Goal: Complete application form: Complete application form

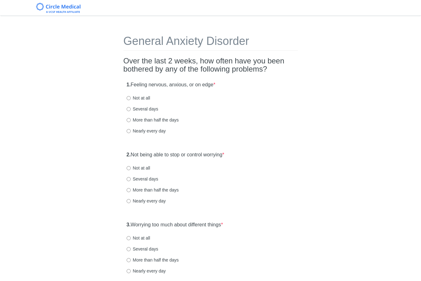
click at [290, 89] on div "1. Feeling nervous, anxious, or on edge * Not at all Several days More than hal…" at bounding box center [210, 110] width 174 height 65
click at [290, 86] on div "1. Feeling nervous, anxious, or on edge * Not at all Several days More than hal…" at bounding box center [210, 110] width 174 height 65
click at [137, 100] on label "Not at all" at bounding box center [138, 98] width 24 height 6
click at [131, 100] on input "Not at all" at bounding box center [128, 98] width 4 height 4
radio input "true"
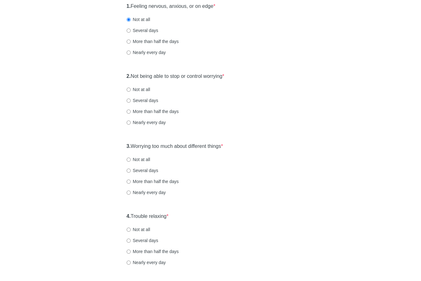
scroll to position [100, 0]
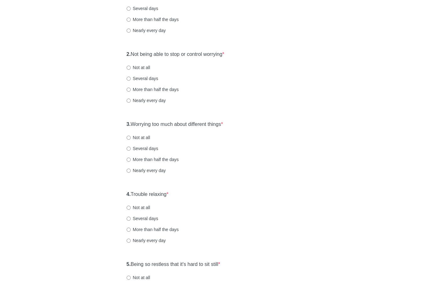
click at [145, 68] on label "Not at all" at bounding box center [138, 67] width 24 height 6
click at [131, 68] on input "Not at all" at bounding box center [128, 68] width 4 height 4
radio input "true"
click at [350, 131] on div "General Anxiety Disorder Over the last 2 weeks, how often have you been bothere…" at bounding box center [210, 194] width 367 height 545
drag, startPoint x: 221, startPoint y: 124, endPoint x: 276, endPoint y: 129, distance: 54.5
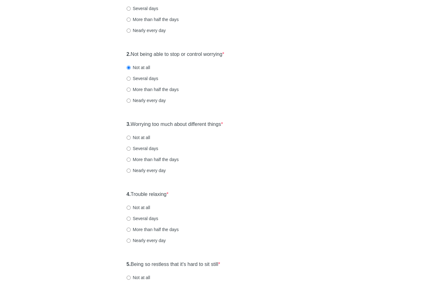
click at [222, 124] on label "3. Worrying too much about different things *" at bounding box center [174, 124] width 96 height 7
click at [302, 134] on div "General Anxiety Disorder Over the last 2 weeks, how often have you been bothere…" at bounding box center [210, 194] width 367 height 545
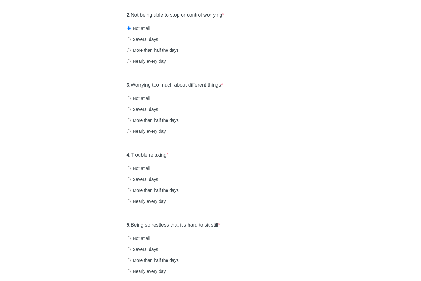
scroll to position [151, 0]
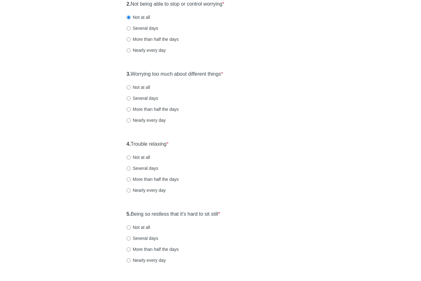
drag, startPoint x: 146, startPoint y: 88, endPoint x: 199, endPoint y: 94, distance: 53.6
click at [146, 88] on label "Not at all" at bounding box center [138, 87] width 24 height 6
click at [131, 88] on input "Not at all" at bounding box center [128, 87] width 4 height 4
radio input "true"
click at [234, 103] on div "3. Worrying too much about different things * Not at all Several days More than…" at bounding box center [210, 99] width 174 height 65
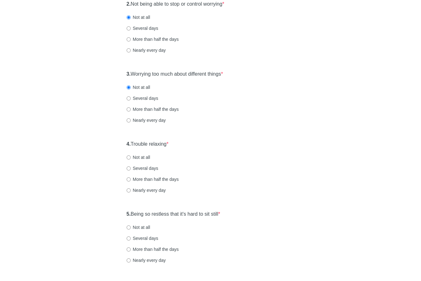
drag, startPoint x: 165, startPoint y: 143, endPoint x: 177, endPoint y: 145, distance: 12.1
click at [165, 143] on label "4. Trouble relaxing *" at bounding box center [147, 144] width 42 height 7
click at [246, 153] on div "4. Trouble relaxing * Not at all Several days More than half the days Nearly ev…" at bounding box center [210, 169] width 174 height 65
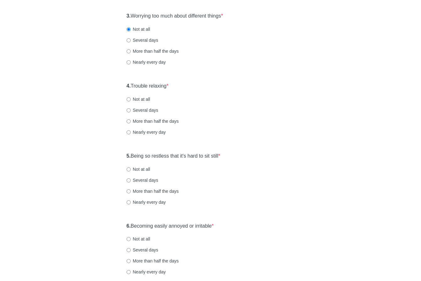
scroll to position [214, 0]
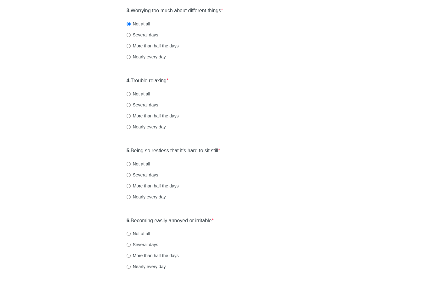
click at [135, 95] on label "Not at all" at bounding box center [138, 94] width 24 height 6
click at [131, 95] on input "Not at all" at bounding box center [128, 94] width 4 height 4
radio input "true"
click at [289, 121] on div "4. Trouble relaxing * Not at all Several days More than half the days Nearly ev…" at bounding box center [210, 106] width 174 height 65
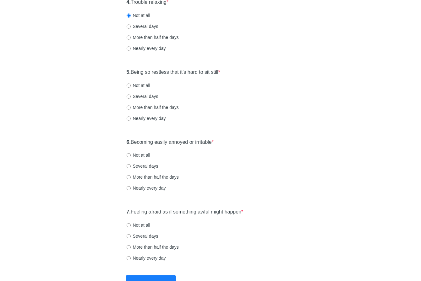
scroll to position [293, 0]
drag, startPoint x: 139, startPoint y: 85, endPoint x: 157, endPoint y: 87, distance: 18.4
click at [140, 85] on label "Not at all" at bounding box center [138, 85] width 24 height 6
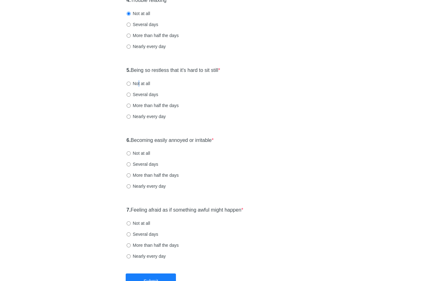
scroll to position [296, 0]
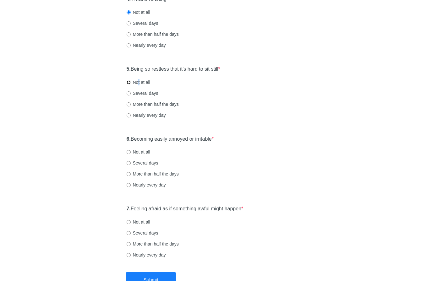
click at [127, 83] on input "Not at all" at bounding box center [128, 82] width 4 height 4
radio input "true"
drag, startPoint x: 274, startPoint y: 132, endPoint x: 198, endPoint y: 133, distance: 75.9
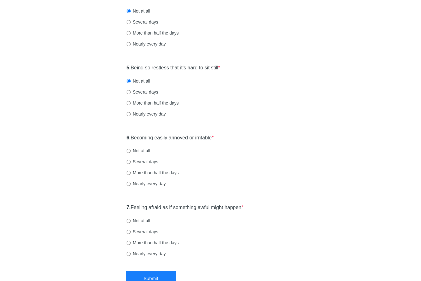
drag, startPoint x: 150, startPoint y: 138, endPoint x: 145, endPoint y: 139, distance: 4.4
click at [150, 138] on label "6. Becoming easily annoyed or irritable *" at bounding box center [169, 137] width 87 height 7
click at [128, 152] on input "Not at all" at bounding box center [128, 150] width 4 height 4
radio input "true"
click at [291, 172] on div "More than half the days" at bounding box center [210, 173] width 168 height 6
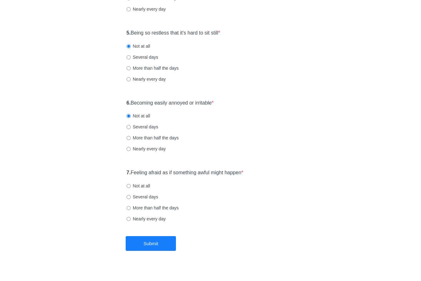
scroll to position [340, 0]
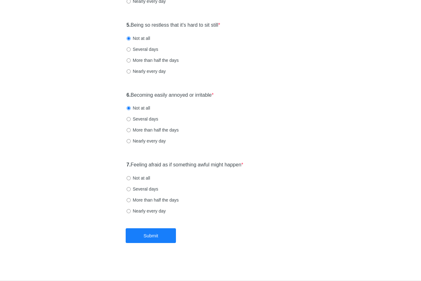
click at [144, 178] on label "Not at all" at bounding box center [138, 178] width 24 height 6
click at [131, 178] on input "Not at all" at bounding box center [128, 178] width 4 height 4
radio input "true"
click at [150, 238] on button "Submit" at bounding box center [151, 235] width 50 height 15
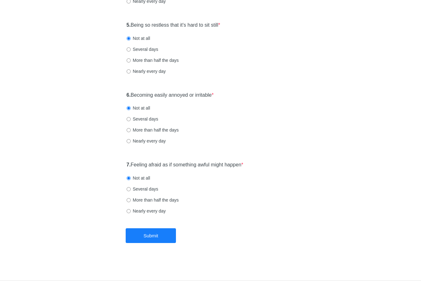
scroll to position [0, 0]
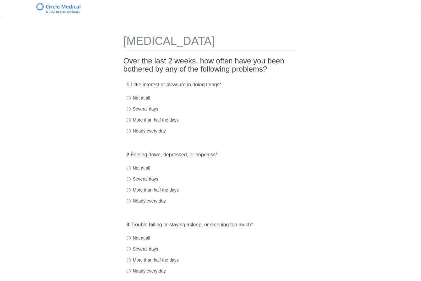
drag, startPoint x: 135, startPoint y: 96, endPoint x: 148, endPoint y: 132, distance: 37.9
click at [135, 97] on label "Not at all" at bounding box center [138, 98] width 24 height 6
click at [131, 97] on input "Not at all" at bounding box center [128, 98] width 4 height 4
radio input "true"
click at [147, 169] on label "Not at all" at bounding box center [138, 168] width 24 height 6
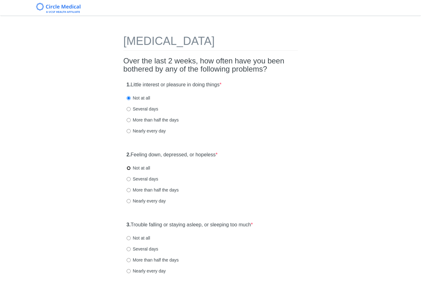
click at [131, 169] on input "Not at all" at bounding box center [128, 168] width 4 height 4
radio input "true"
click at [269, 184] on div "2. Feeling down, depressed, or hopeless * Not at all Several days More than hal…" at bounding box center [210, 180] width 174 height 65
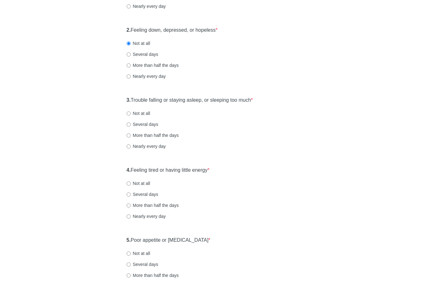
scroll to position [126, 0]
click at [133, 112] on label "Not at all" at bounding box center [138, 112] width 24 height 6
click at [131, 112] on input "Not at all" at bounding box center [128, 112] width 4 height 4
radio input "true"
click at [305, 128] on div "Patient Health Questionnaire-9 Over the last 2 weeks, how often have you been b…" at bounding box center [210, 254] width 367 height 714
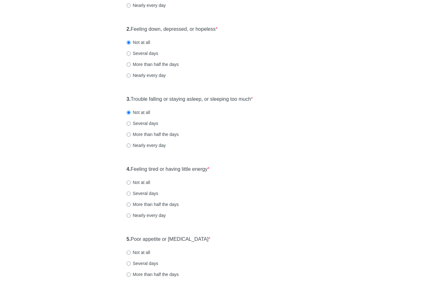
click at [208, 169] on label "4. Feeling tired or having little energy *" at bounding box center [167, 169] width 83 height 7
click at [277, 178] on div "4. Feeling tired or having little energy * Not at all Several days More than ha…" at bounding box center [210, 195] width 174 height 65
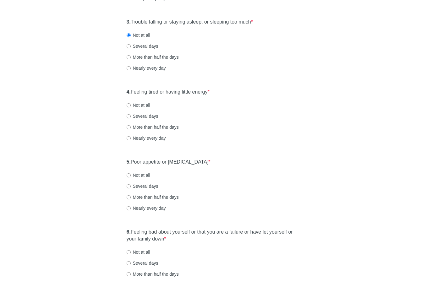
scroll to position [213, 0]
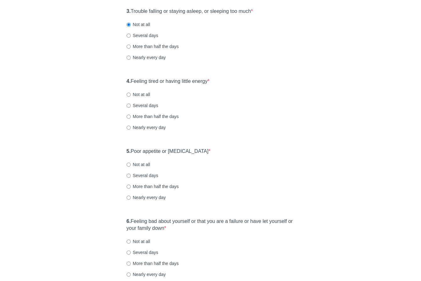
click at [138, 101] on div "4. Feeling tired or having little energy * Not at all Several days More than ha…" at bounding box center [210, 107] width 174 height 65
click at [144, 97] on div "4. Feeling tired or having little energy * Not at all Several days More than ha…" at bounding box center [210, 107] width 174 height 65
drag, startPoint x: 133, startPoint y: 92, endPoint x: 136, endPoint y: 93, distance: 3.3
click at [133, 92] on label "Not at all" at bounding box center [138, 94] width 24 height 6
click at [131, 93] on input "Not at all" at bounding box center [128, 95] width 4 height 4
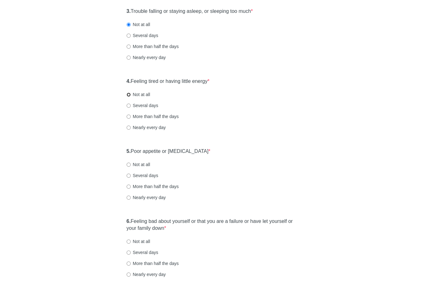
radio input "true"
click at [194, 81] on label "4. Feeling tired or having little energy *" at bounding box center [167, 81] width 83 height 7
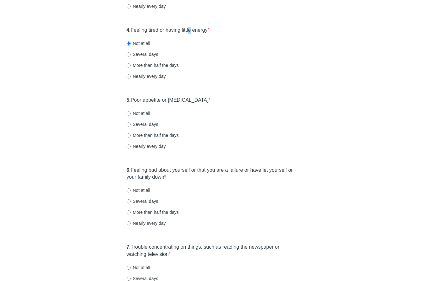
scroll to position [276, 0]
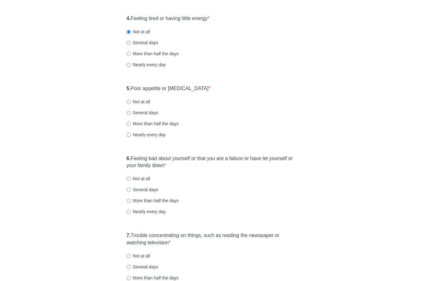
click at [145, 101] on label "Not at all" at bounding box center [138, 102] width 24 height 6
click at [131, 101] on input "Not at all" at bounding box center [128, 102] width 4 height 4
radio input "true"
drag, startPoint x: 179, startPoint y: 89, endPoint x: 206, endPoint y: 96, distance: 27.2
click at [179, 89] on label "5. Poor appetite or overeating *" at bounding box center [168, 88] width 84 height 7
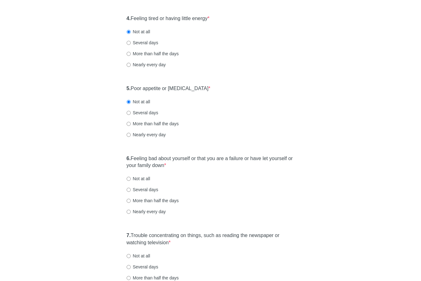
click at [318, 121] on div "Patient Health Questionnaire-9 Over the last 2 weeks, how often have you been b…" at bounding box center [210, 103] width 367 height 714
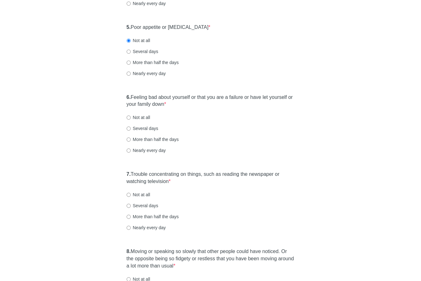
scroll to position [339, 0]
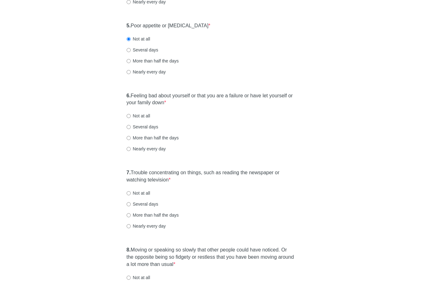
click at [168, 96] on label "6. Feeling bad about yourself or that you are a failure or have let yourself or…" at bounding box center [210, 99] width 168 height 14
click at [278, 119] on div "6. Feeling bad about yourself or that you are a failure or have let yourself or…" at bounding box center [210, 125] width 174 height 72
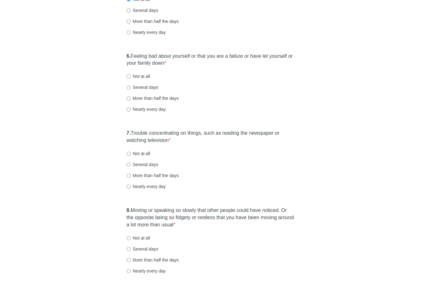
scroll to position [389, 0]
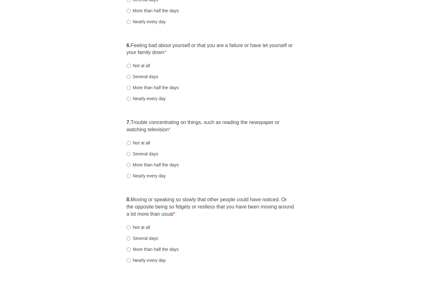
click at [142, 67] on label "Not at all" at bounding box center [138, 65] width 24 height 6
click at [131, 67] on input "Not at all" at bounding box center [128, 66] width 4 height 4
radio input "true"
click at [191, 120] on label "7. Trouble concentrating on things, such as reading the newspaper or watching t…" at bounding box center [210, 126] width 168 height 14
click at [193, 122] on label "7. Trouble concentrating on things, such as reading the newspaper or watching t…" at bounding box center [210, 126] width 168 height 14
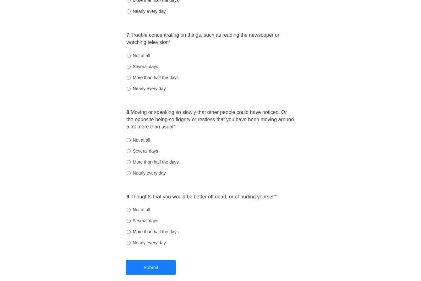
scroll to position [477, 0]
click at [136, 55] on label "Not at all" at bounding box center [138, 55] width 24 height 6
click at [131, 55] on input "Not at all" at bounding box center [128, 55] width 4 height 4
radio input "true"
click at [233, 119] on label "8. Moving or speaking so slowly that other people could have noticed. Or the op…" at bounding box center [210, 119] width 168 height 22
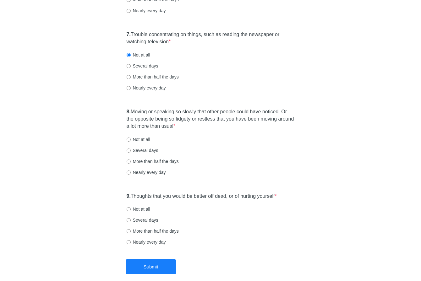
click at [297, 141] on div "8. Moving or speaking so slowly that other people could have noticed. Or the op…" at bounding box center [210, 145] width 174 height 80
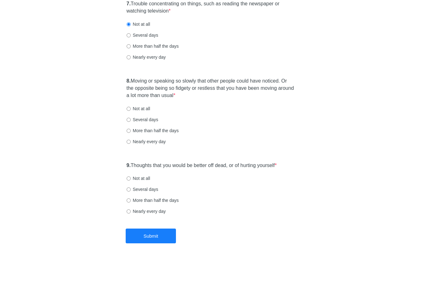
scroll to position [508, 0]
click at [131, 110] on label "Not at all" at bounding box center [138, 108] width 24 height 6
click at [131, 110] on input "Not at all" at bounding box center [128, 108] width 4 height 4
radio input "true"
click at [252, 88] on label "8. Moving or speaking so slowly that other people could have noticed. Or the op…" at bounding box center [210, 88] width 168 height 22
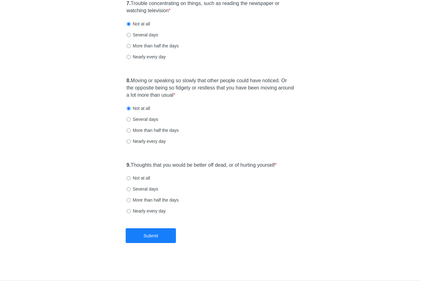
click at [263, 164] on label "9. Thoughts that you would be better off dead, or of hurting yourself *" at bounding box center [201, 165] width 150 height 7
click at [261, 166] on label "9. Thoughts that you would be better off dead, or of hurting yourself *" at bounding box center [201, 165] width 150 height 7
click at [141, 178] on label "Not at all" at bounding box center [138, 178] width 24 height 6
click at [131, 178] on input "Not at all" at bounding box center [128, 178] width 4 height 4
radio input "true"
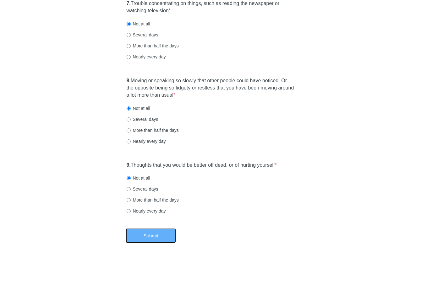
click at [173, 237] on button "Submit" at bounding box center [151, 235] width 50 height 15
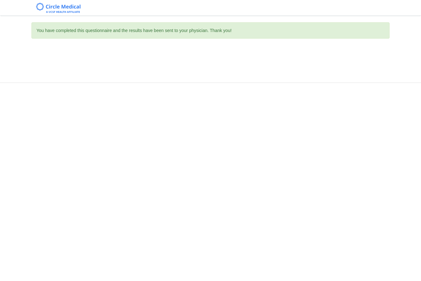
scroll to position [0, 0]
drag, startPoint x: 288, startPoint y: 235, endPoint x: 323, endPoint y: 178, distance: 66.9
click at [288, 235] on div "You have completed this questionnaire and the results have been sent to your ph…" at bounding box center [210, 140] width 421 height 281
